Goal: Check status: Check status

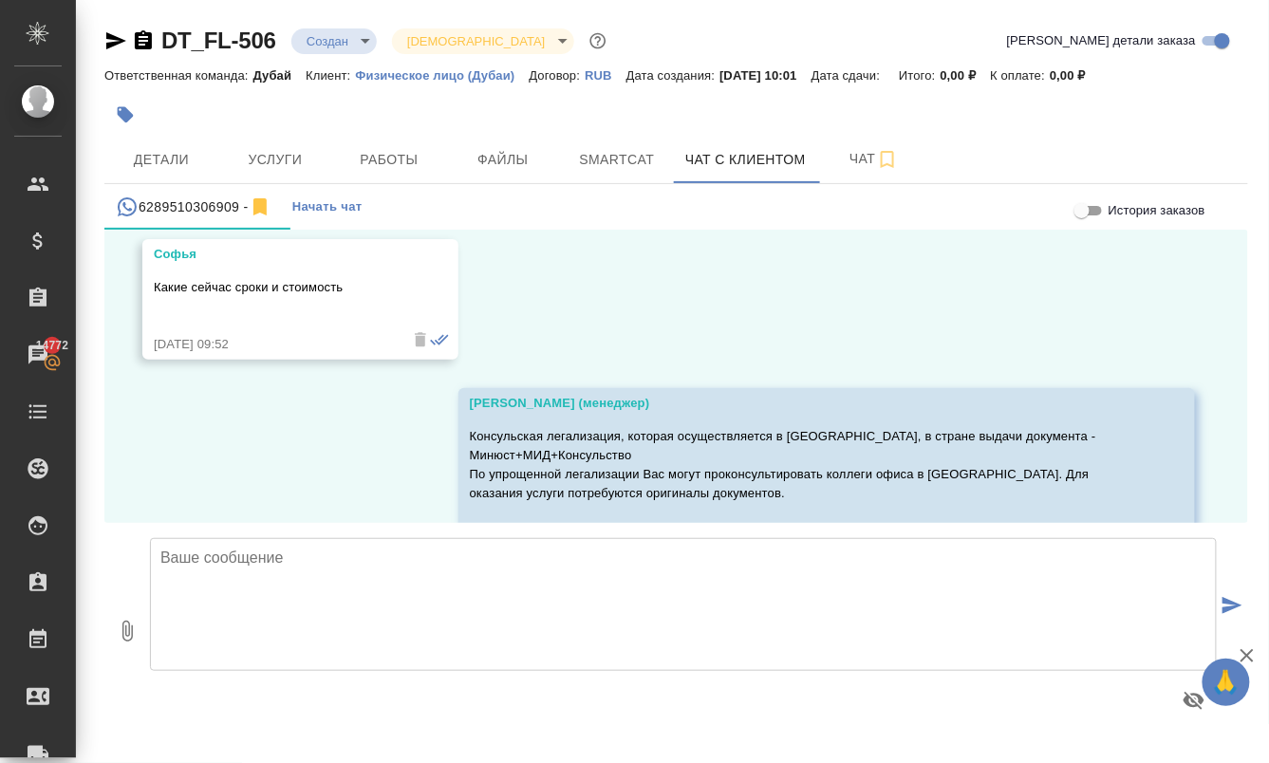
scroll to position [2328, 0]
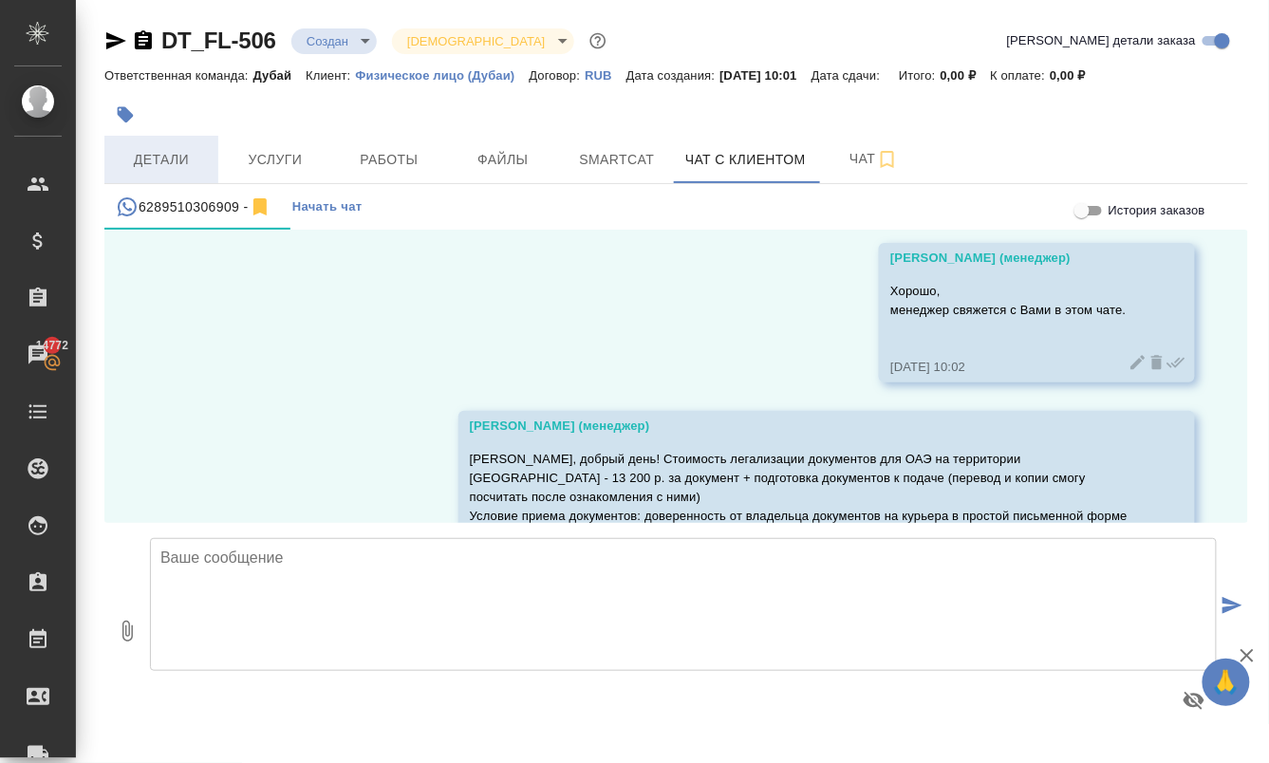
click at [173, 156] on span "Детали" at bounding box center [161, 160] width 91 height 24
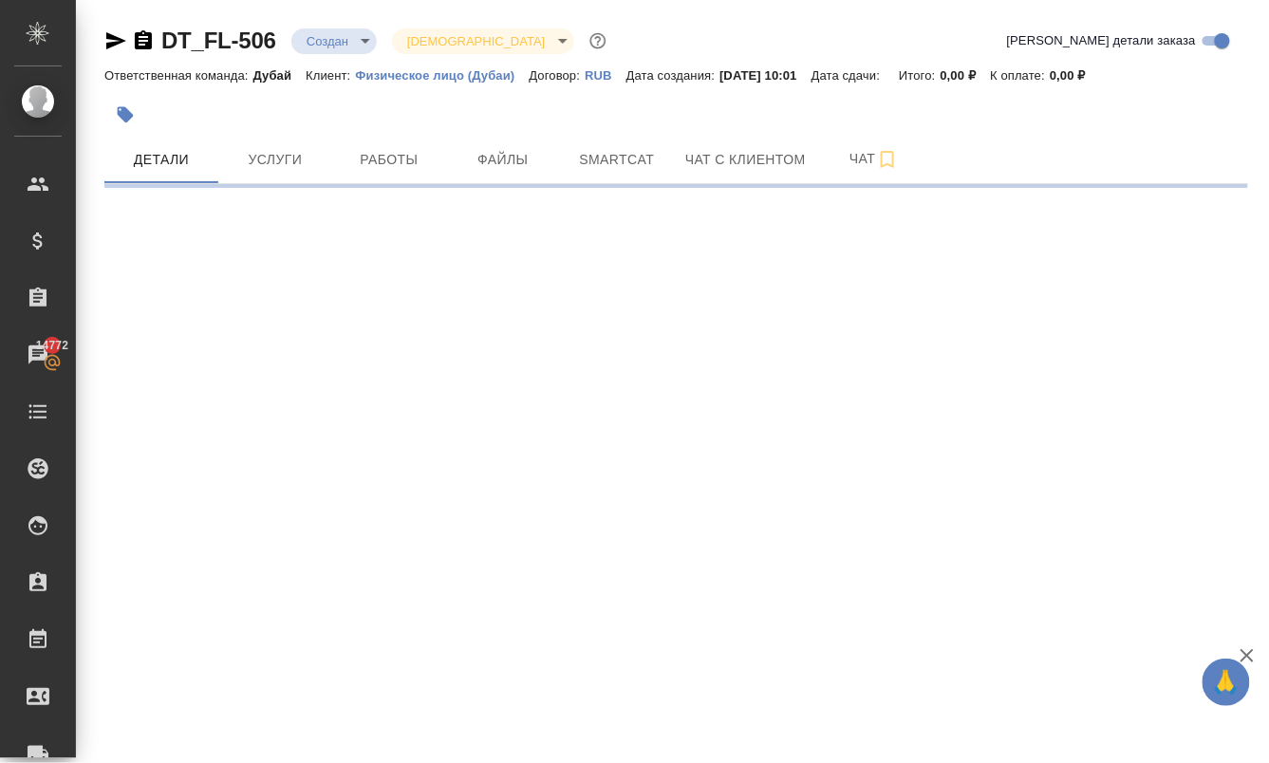
select select "RU"
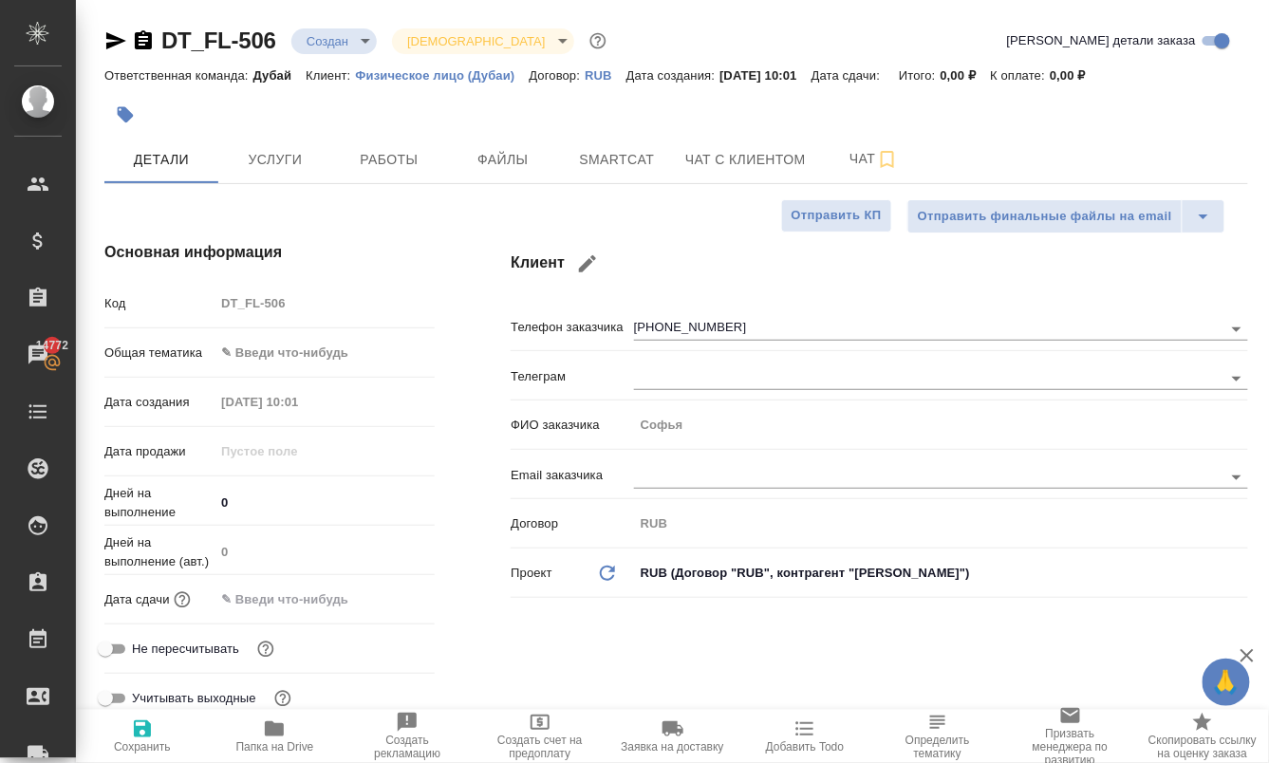
type textarea "x"
click at [400, 160] on span "Работы" at bounding box center [389, 160] width 91 height 24
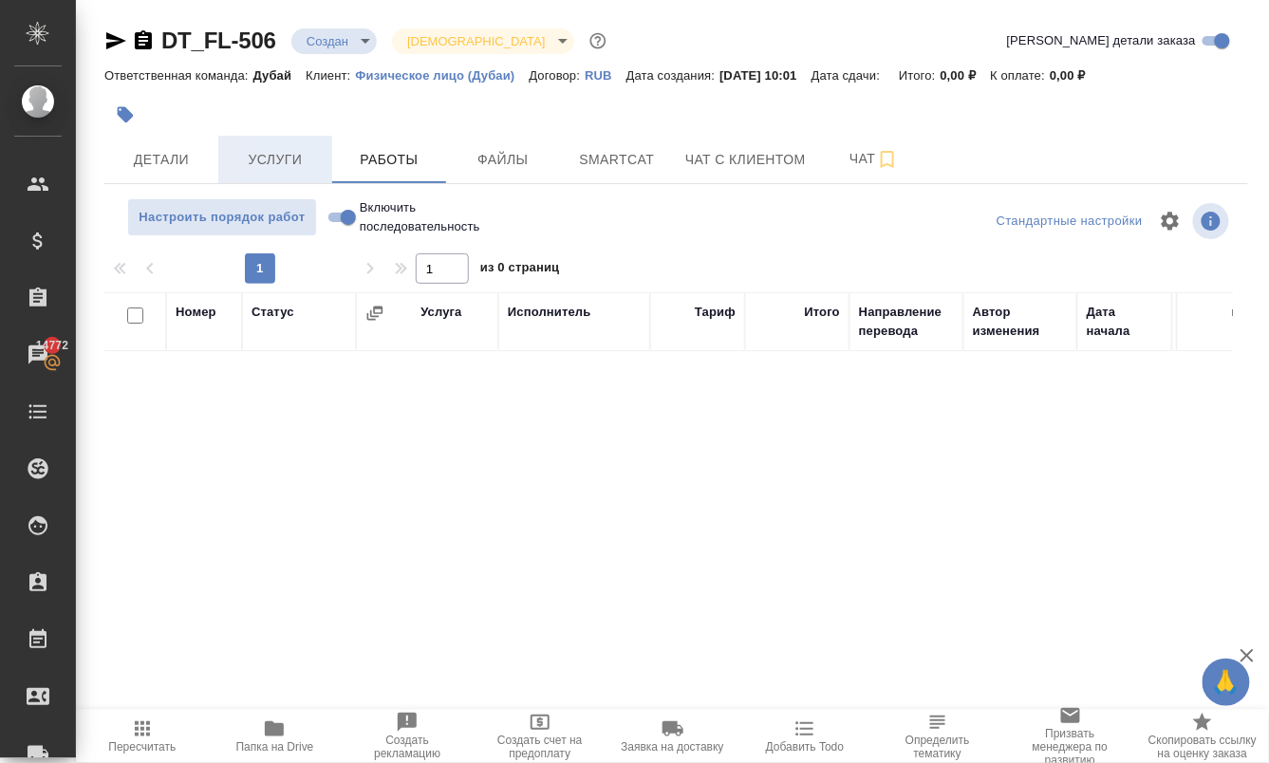
click at [283, 159] on span "Услуги" at bounding box center [275, 160] width 91 height 24
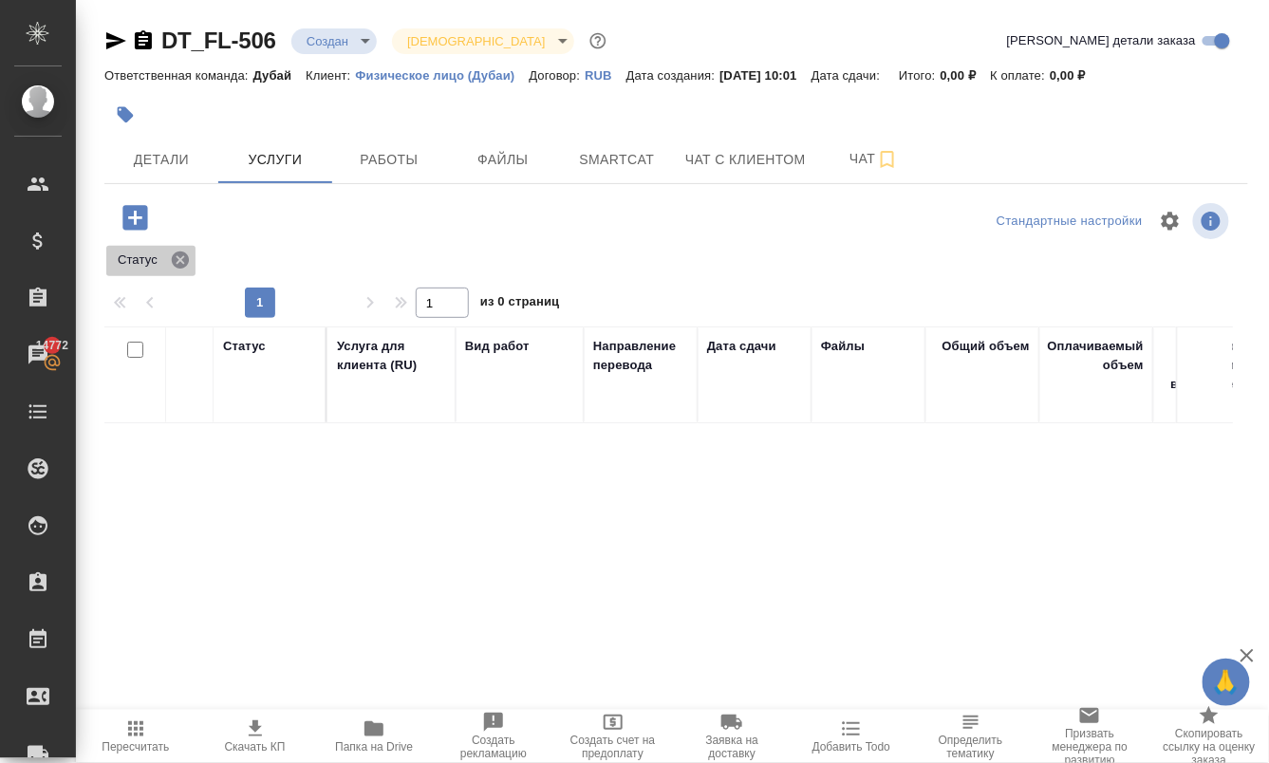
click at [178, 269] on icon at bounding box center [180, 260] width 17 height 17
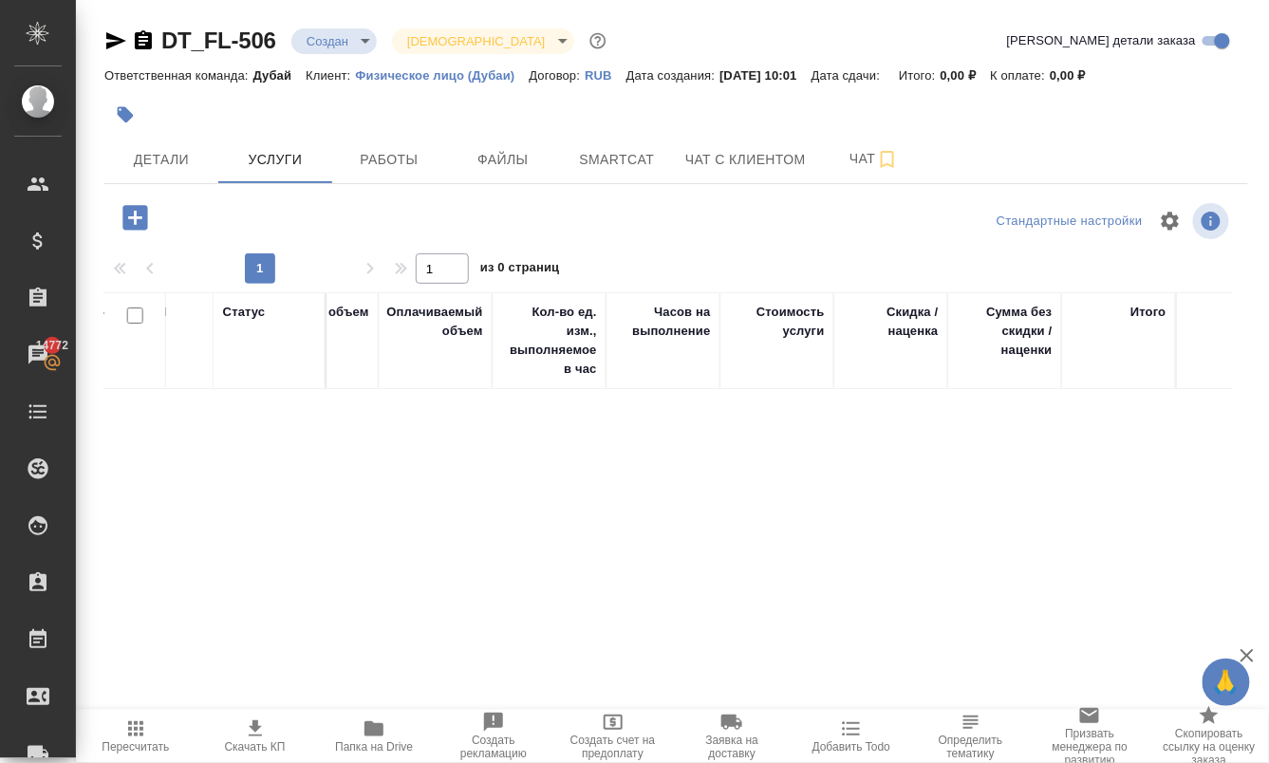
scroll to position [0, 660]
click at [535, 155] on span "Файлы" at bounding box center [503, 160] width 91 height 24
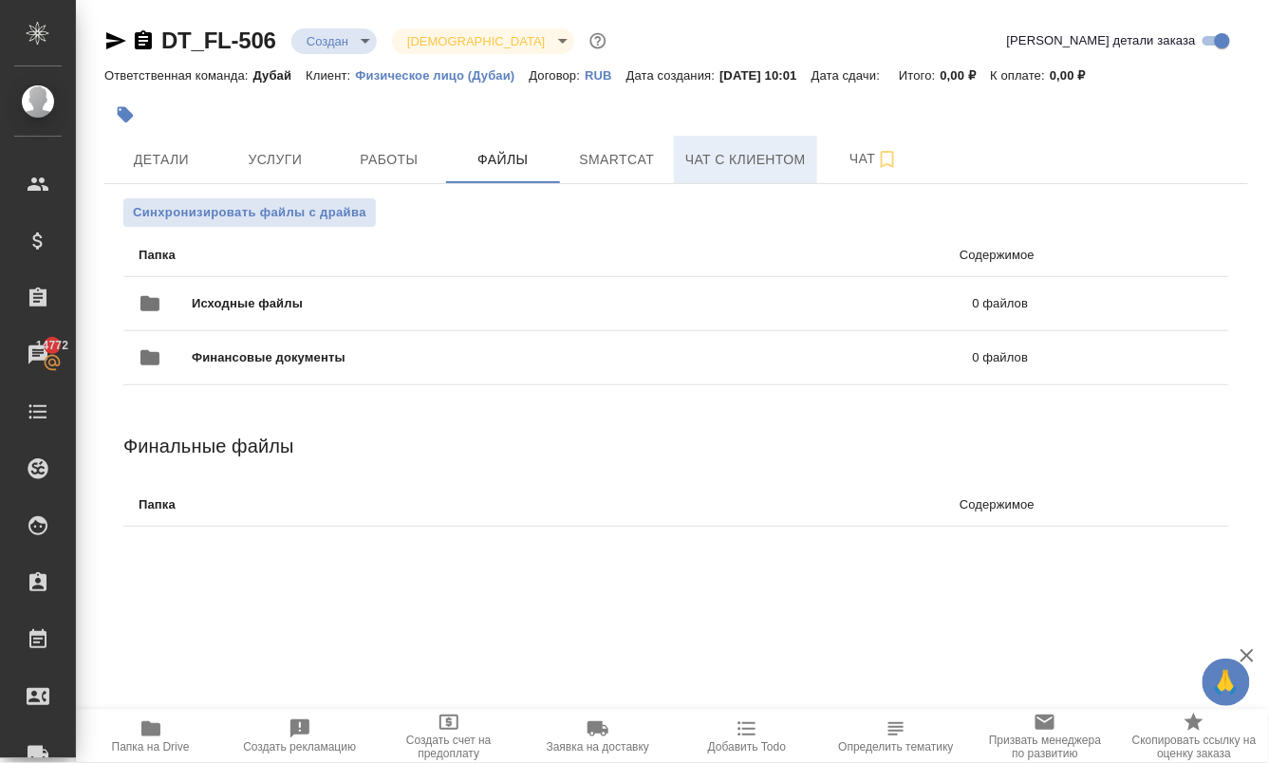
click at [709, 154] on span "Чат с клиентом" at bounding box center [746, 160] width 121 height 24
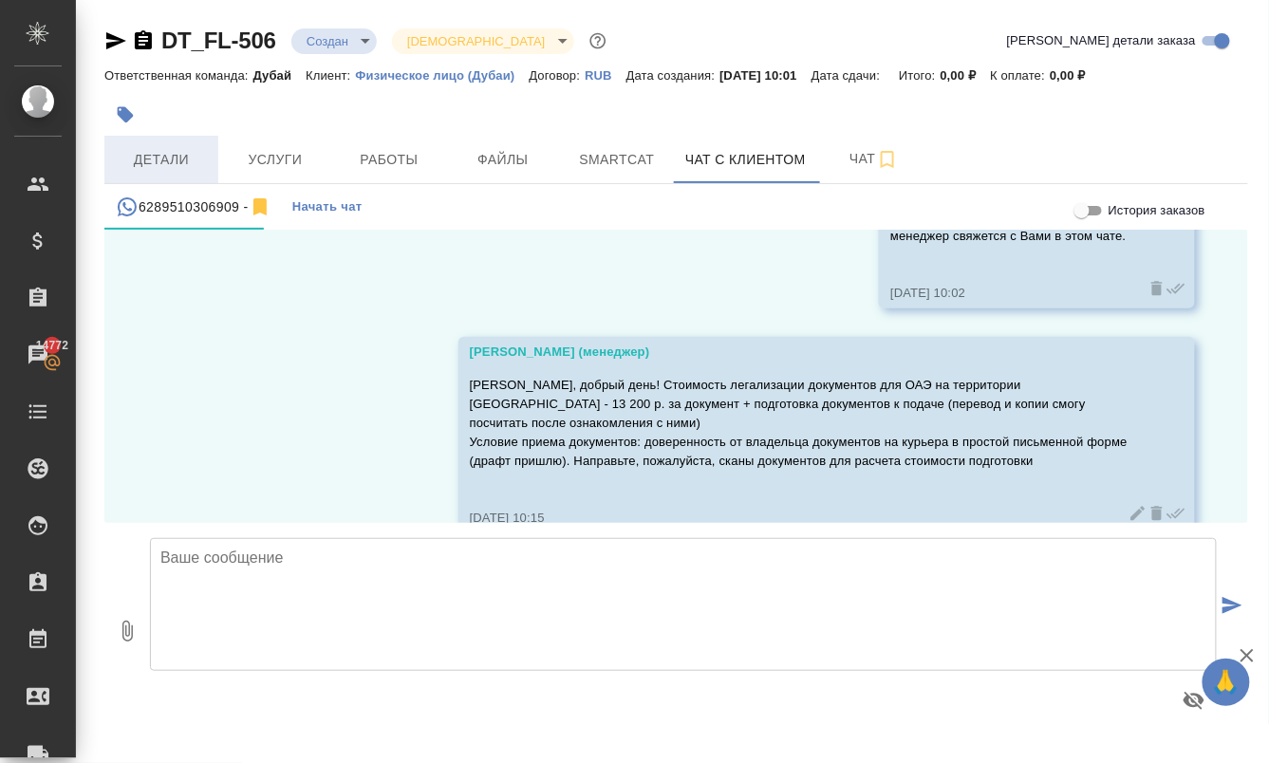
click at [189, 150] on span "Детали" at bounding box center [161, 160] width 91 height 24
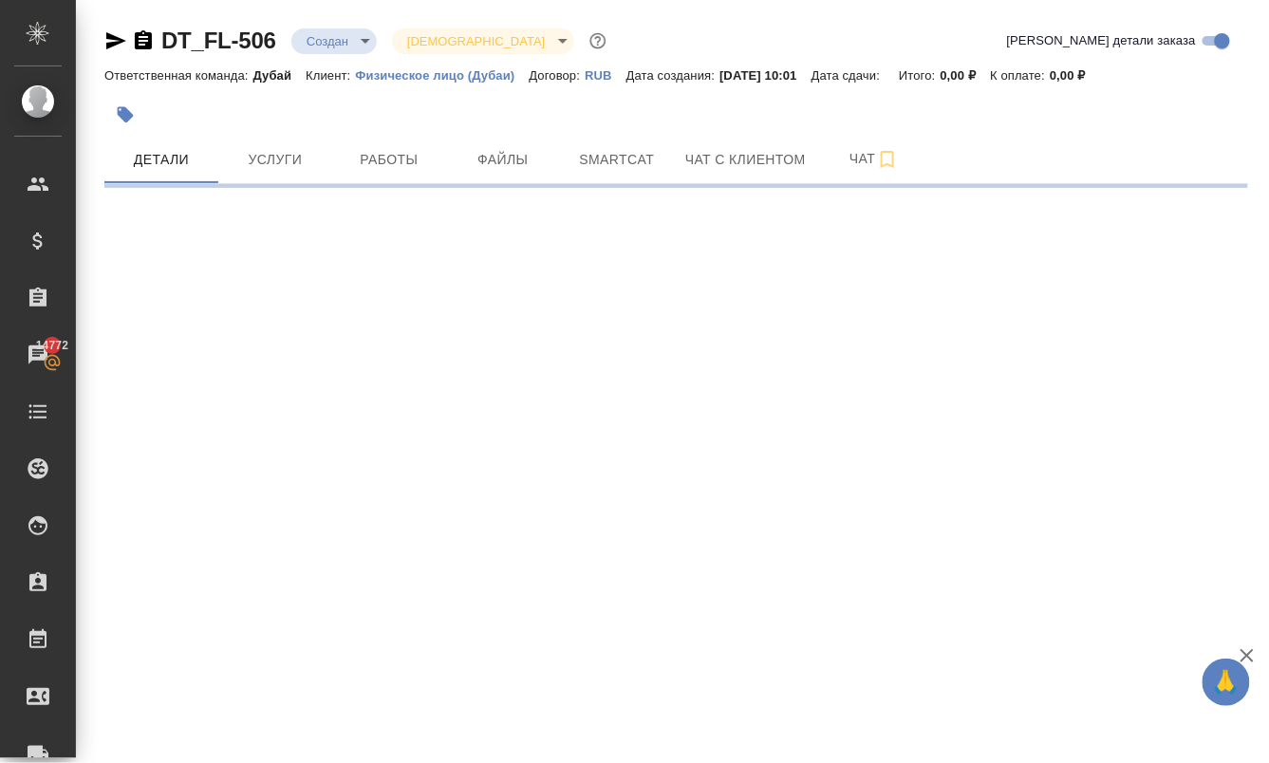
select select "RU"
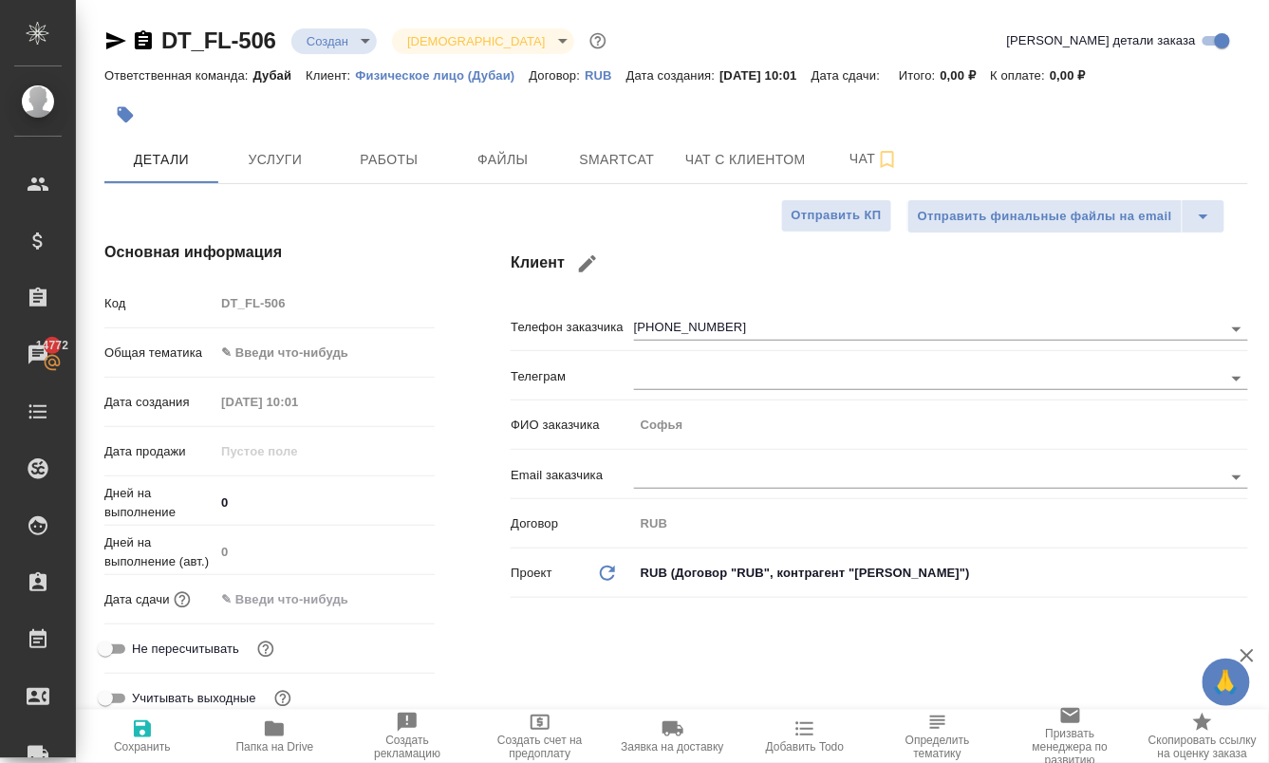
type textarea "x"
